Goal: Information Seeking & Learning: Learn about a topic

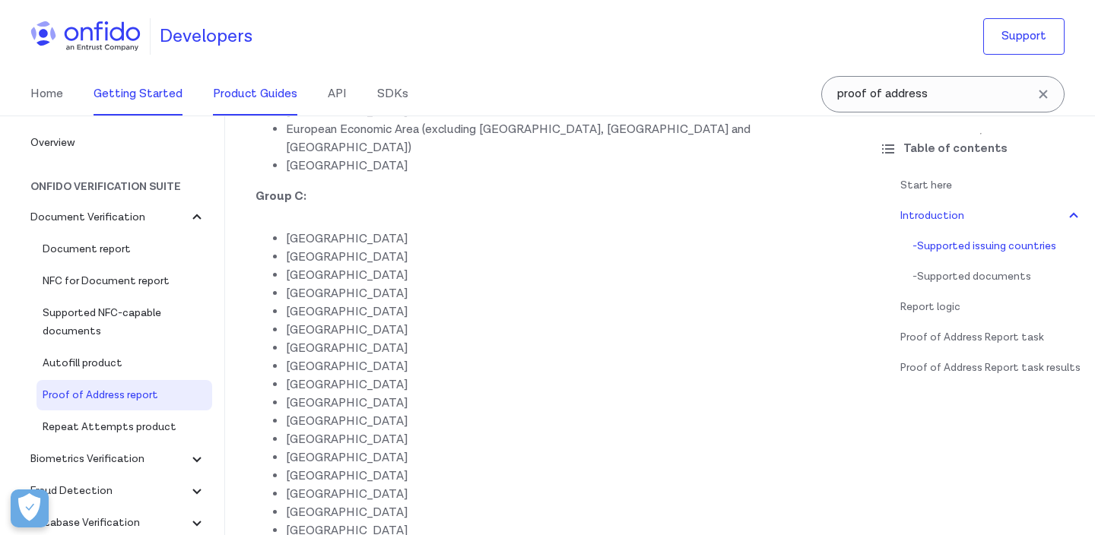
click at [129, 95] on link "Getting Started" at bounding box center [138, 94] width 89 height 43
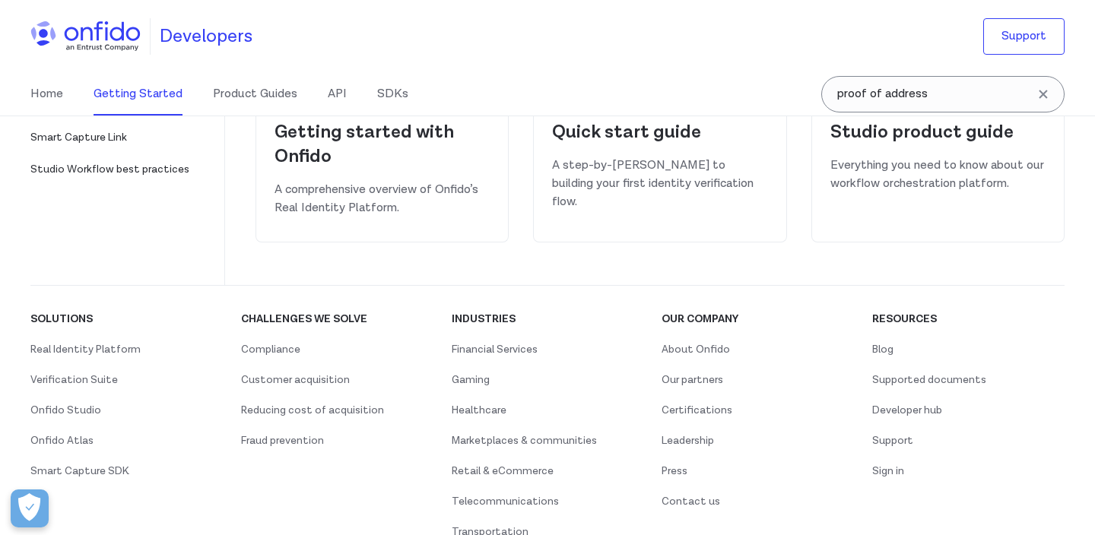
scroll to position [277, 0]
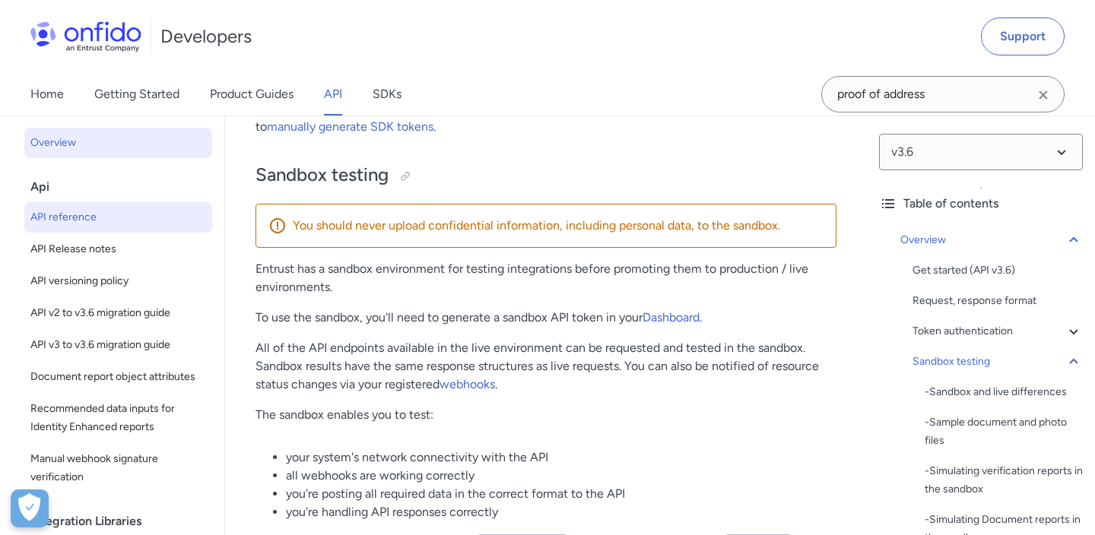
click at [41, 142] on span "Overview" at bounding box center [118, 143] width 176 height 18
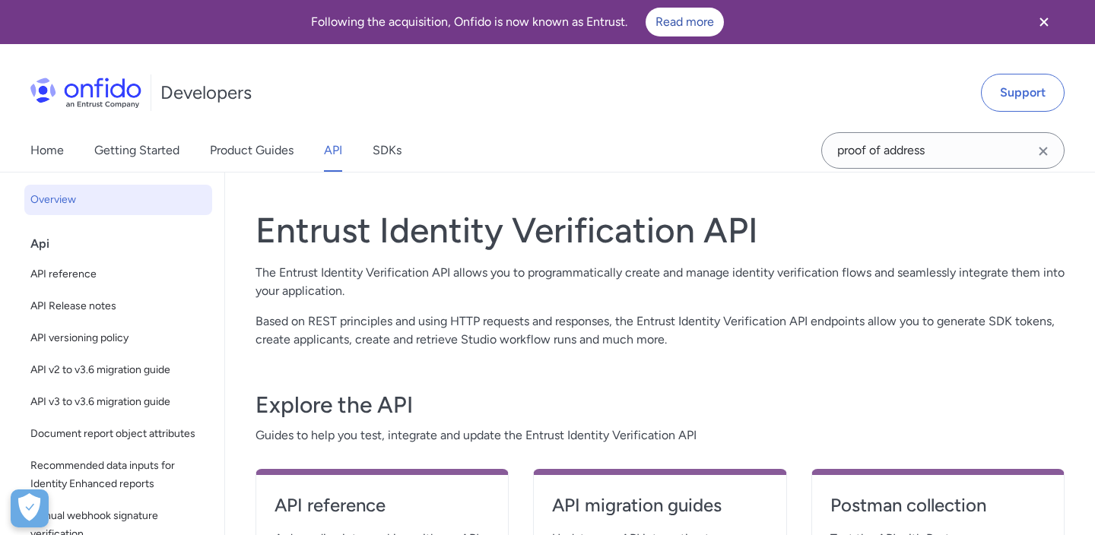
click at [336, 151] on link "API" at bounding box center [333, 150] width 18 height 43
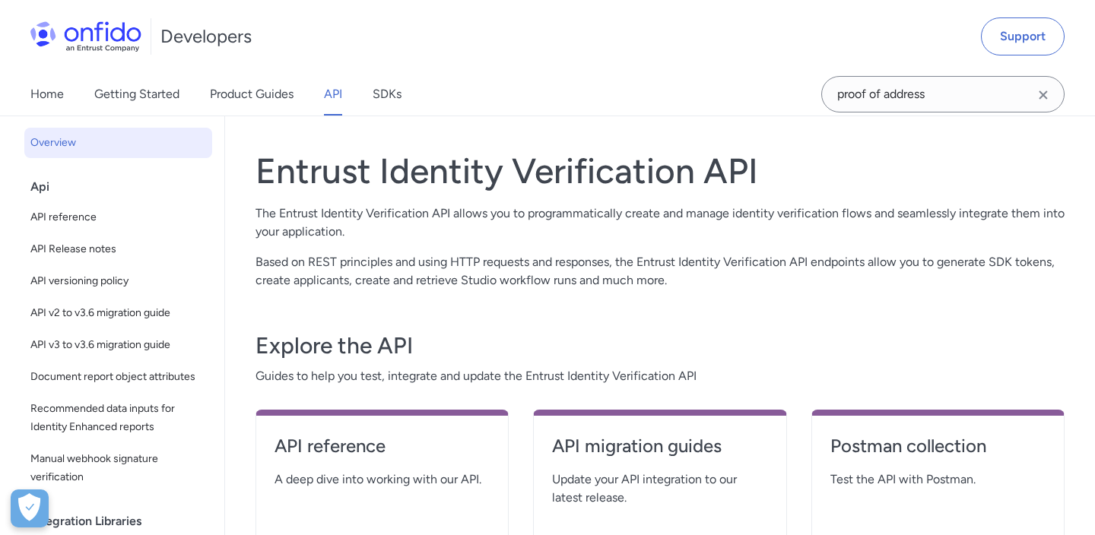
scroll to position [49, 0]
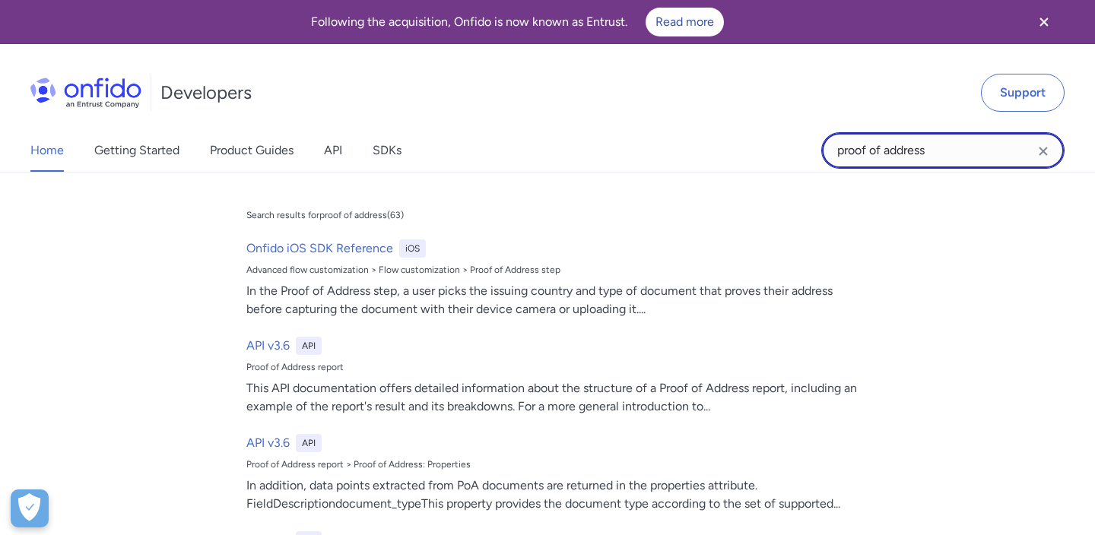
click at [893, 161] on input "proof of address" at bounding box center [942, 150] width 243 height 37
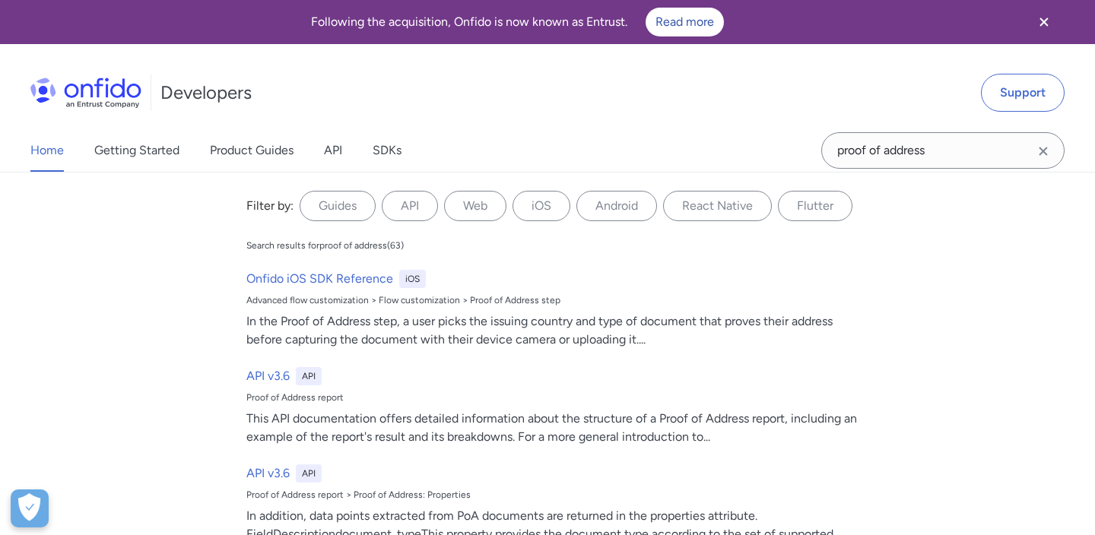
click at [1046, 145] on icon "Clear search field button" at bounding box center [1043, 151] width 18 height 18
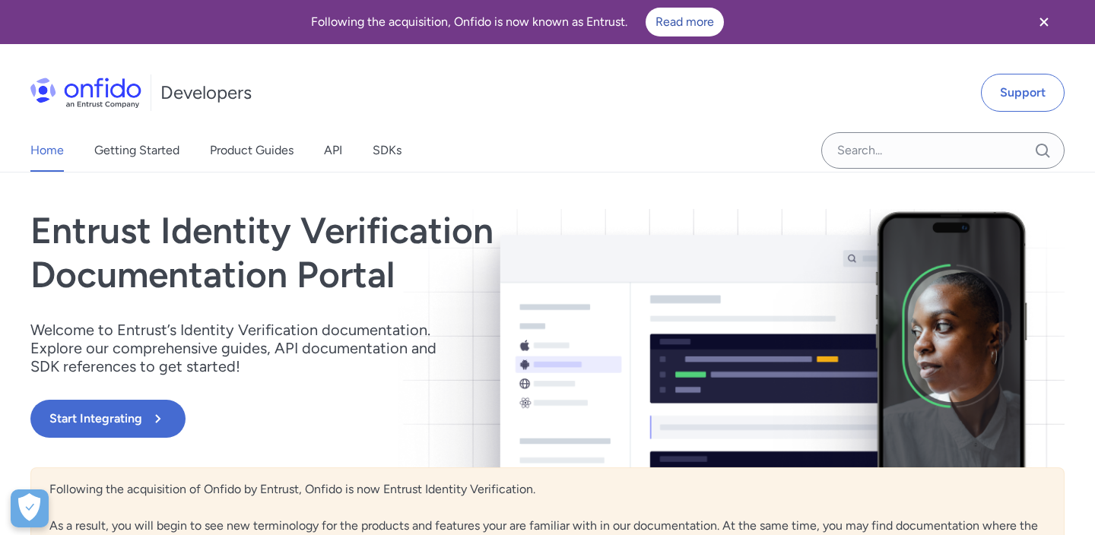
click at [100, 98] on img at bounding box center [85, 93] width 111 height 30
